Goal: Task Accomplishment & Management: Use online tool/utility

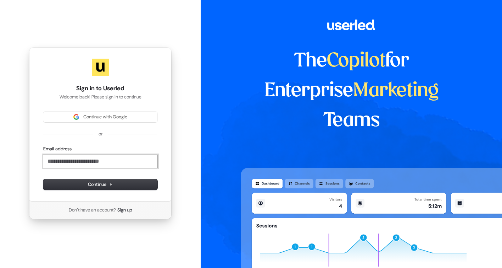
click at [64, 161] on input "Email address" at bounding box center [100, 161] width 114 height 13
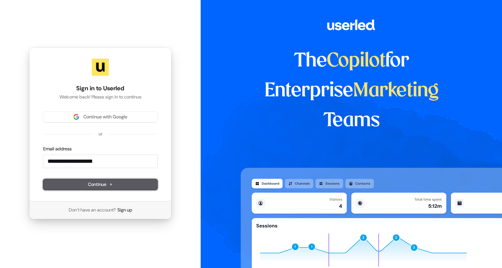
click at [93, 182] on span "Continue" at bounding box center [100, 184] width 25 height 6
type input "**********"
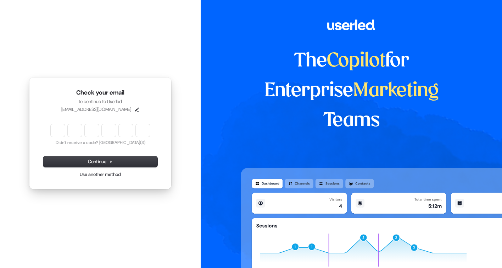
click at [61, 131] on input "Enter verification code" at bounding box center [100, 130] width 99 height 13
type input "******"
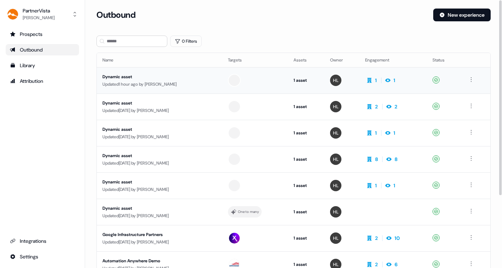
click at [146, 79] on div "Dynamic asset" at bounding box center [160, 76] width 114 height 7
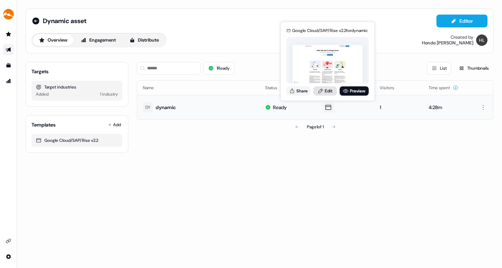
click at [327, 90] on link "Edit" at bounding box center [325, 90] width 23 height 9
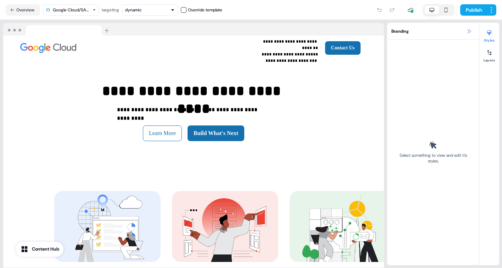
click at [466, 31] on button at bounding box center [469, 31] width 9 height 9
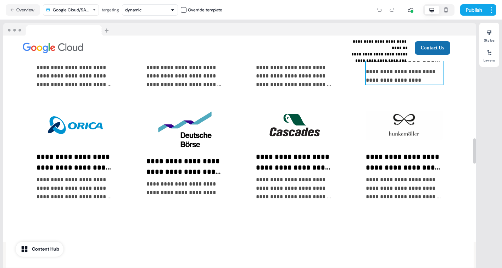
scroll to position [943, 0]
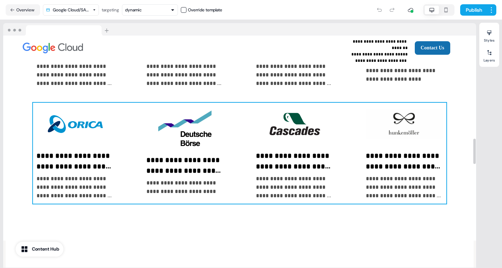
click at [350, 136] on div "**********" at bounding box center [240, 153] width 414 height 101
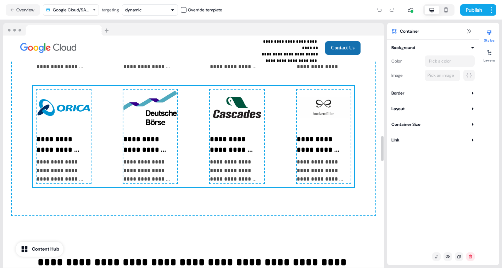
scroll to position [933, 0]
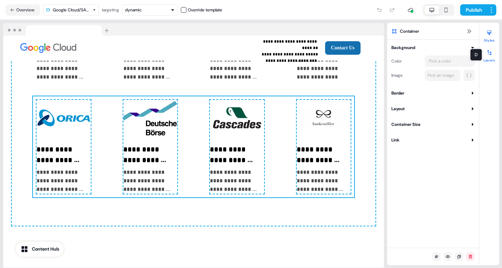
click at [486, 59] on button "Layers" at bounding box center [490, 55] width 20 height 16
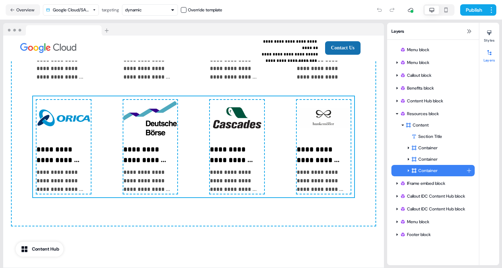
click at [442, 171] on div "Container" at bounding box center [439, 170] width 55 height 7
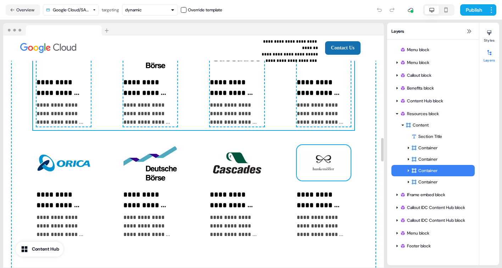
scroll to position [1012, 0]
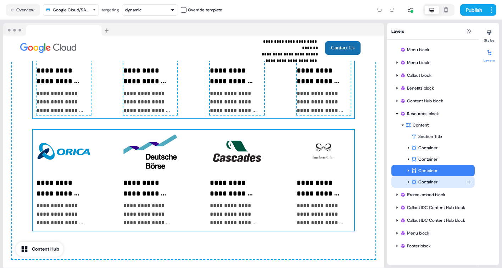
click at [422, 179] on div "Container" at bounding box center [439, 181] width 55 height 7
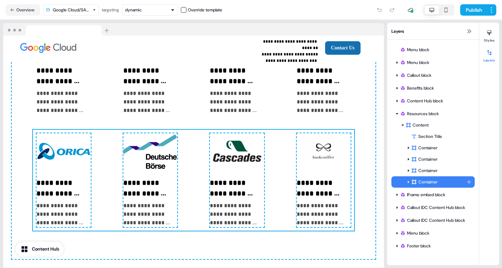
scroll to position [1028, 0]
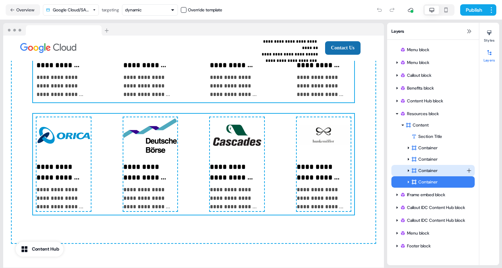
click at [424, 169] on div "Container" at bounding box center [439, 170] width 55 height 7
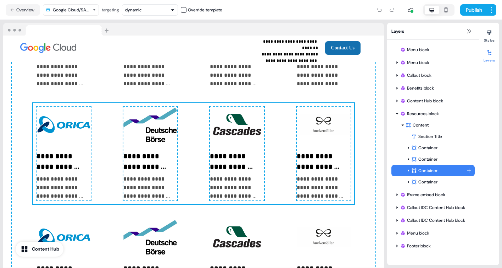
scroll to position [916, 0]
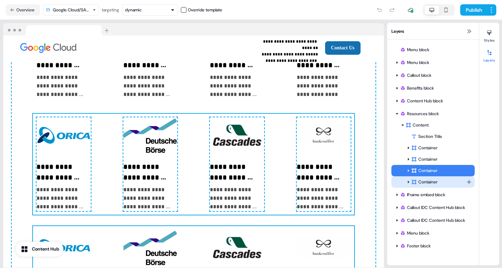
click at [425, 181] on div "Container" at bounding box center [439, 181] width 55 height 7
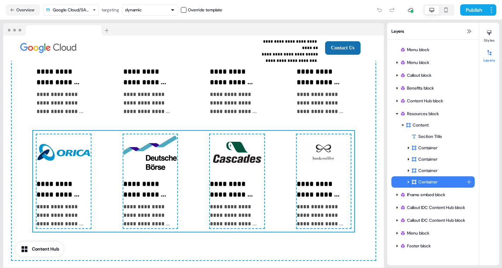
scroll to position [1028, 0]
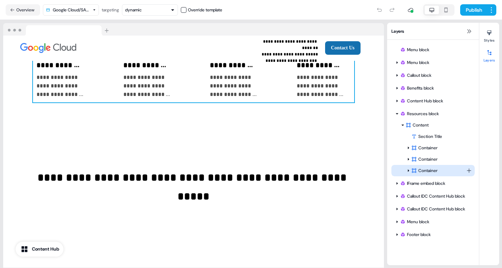
click at [428, 167] on div "Container" at bounding box center [439, 170] width 55 height 7
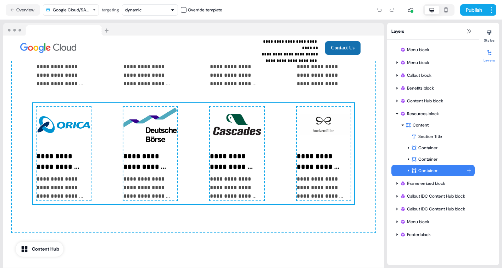
scroll to position [916, 0]
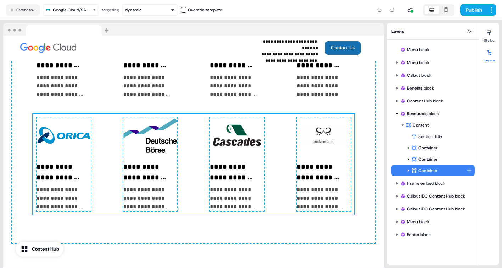
click at [448, 170] on div "Container" at bounding box center [439, 170] width 55 height 7
click at [423, 168] on div "Container" at bounding box center [439, 170] width 55 height 7
click at [445, 170] on div "Container" at bounding box center [439, 170] width 55 height 7
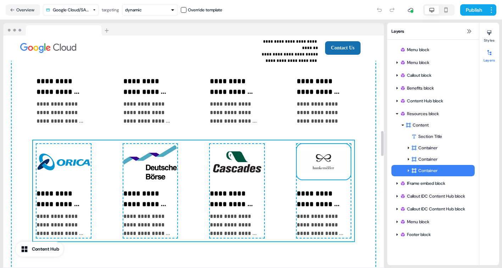
scroll to position [887, 0]
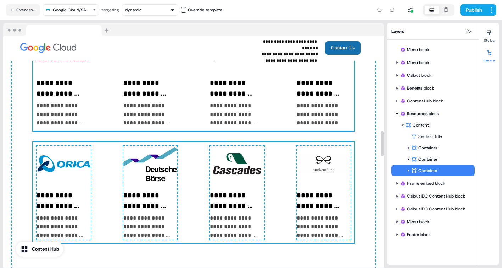
click at [280, 100] on div "**********" at bounding box center [193, 80] width 321 height 101
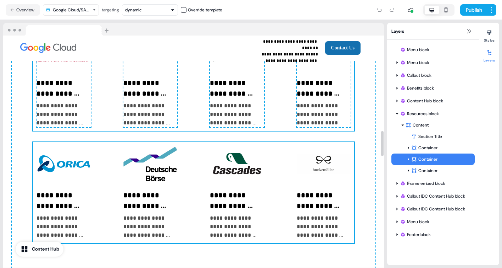
click at [281, 156] on div "**********" at bounding box center [193, 192] width 321 height 101
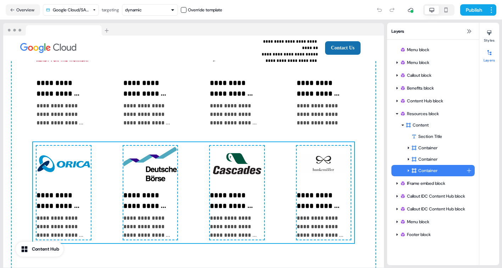
click at [445, 169] on div "Container" at bounding box center [439, 170] width 55 height 7
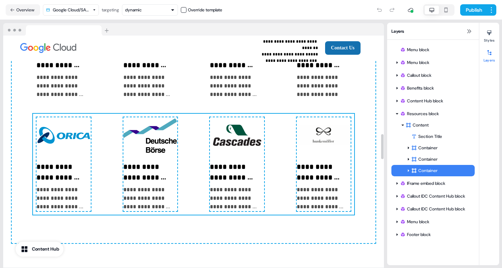
click at [336, 210] on div "**********" at bounding box center [194, 35] width 364 height 414
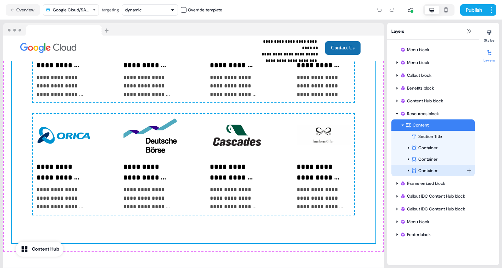
click at [422, 172] on div "Container" at bounding box center [439, 170] width 55 height 7
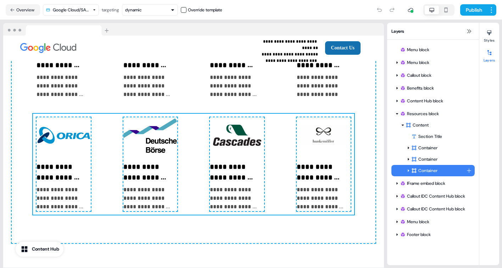
click at [445, 169] on div "Container" at bounding box center [439, 170] width 55 height 7
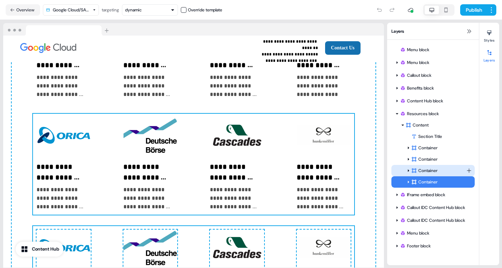
click at [431, 169] on div "Container" at bounding box center [439, 170] width 55 height 7
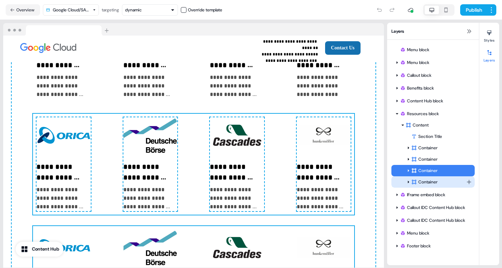
click at [431, 178] on div "Container" at bounding box center [439, 181] width 55 height 7
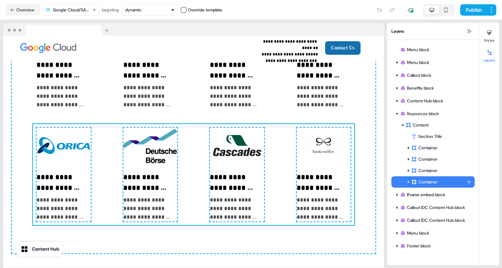
scroll to position [1028, 0]
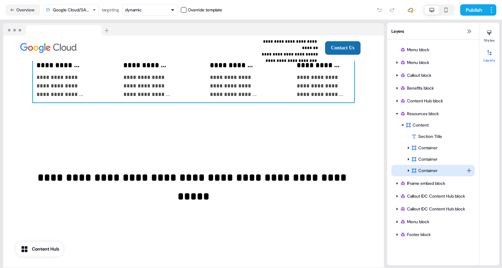
click at [424, 170] on div "Container" at bounding box center [439, 170] width 55 height 7
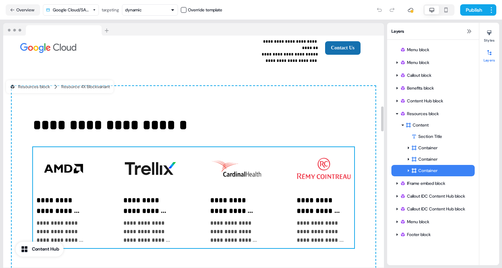
scroll to position [658, 0]
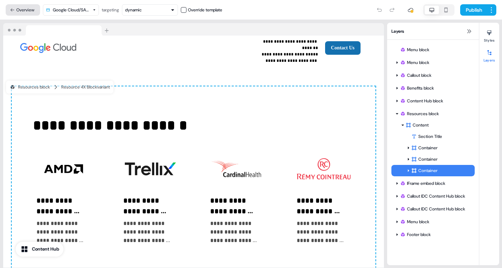
click at [29, 10] on button "Overview" at bounding box center [23, 9] width 34 height 11
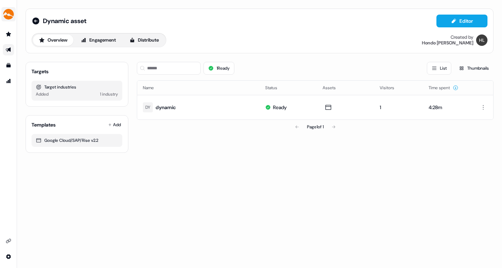
click at [9, 15] on img "side nav menu" at bounding box center [8, 14] width 11 height 11
click at [22, 56] on div "Logout" at bounding box center [36, 59] width 67 height 13
